Goal: Task Accomplishment & Management: Complete application form

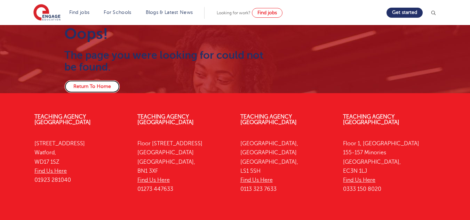
click at [97, 82] on link "Return To Home" at bounding box center [92, 86] width 56 height 13
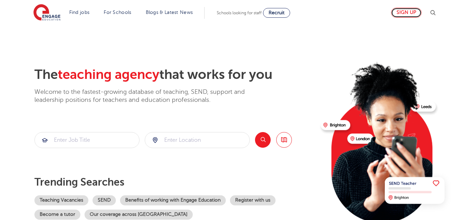
click at [401, 11] on link "Sign up" at bounding box center [406, 13] width 31 height 10
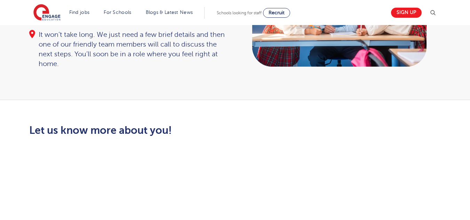
scroll to position [114, 0]
